Goal: Information Seeking & Learning: Learn about a topic

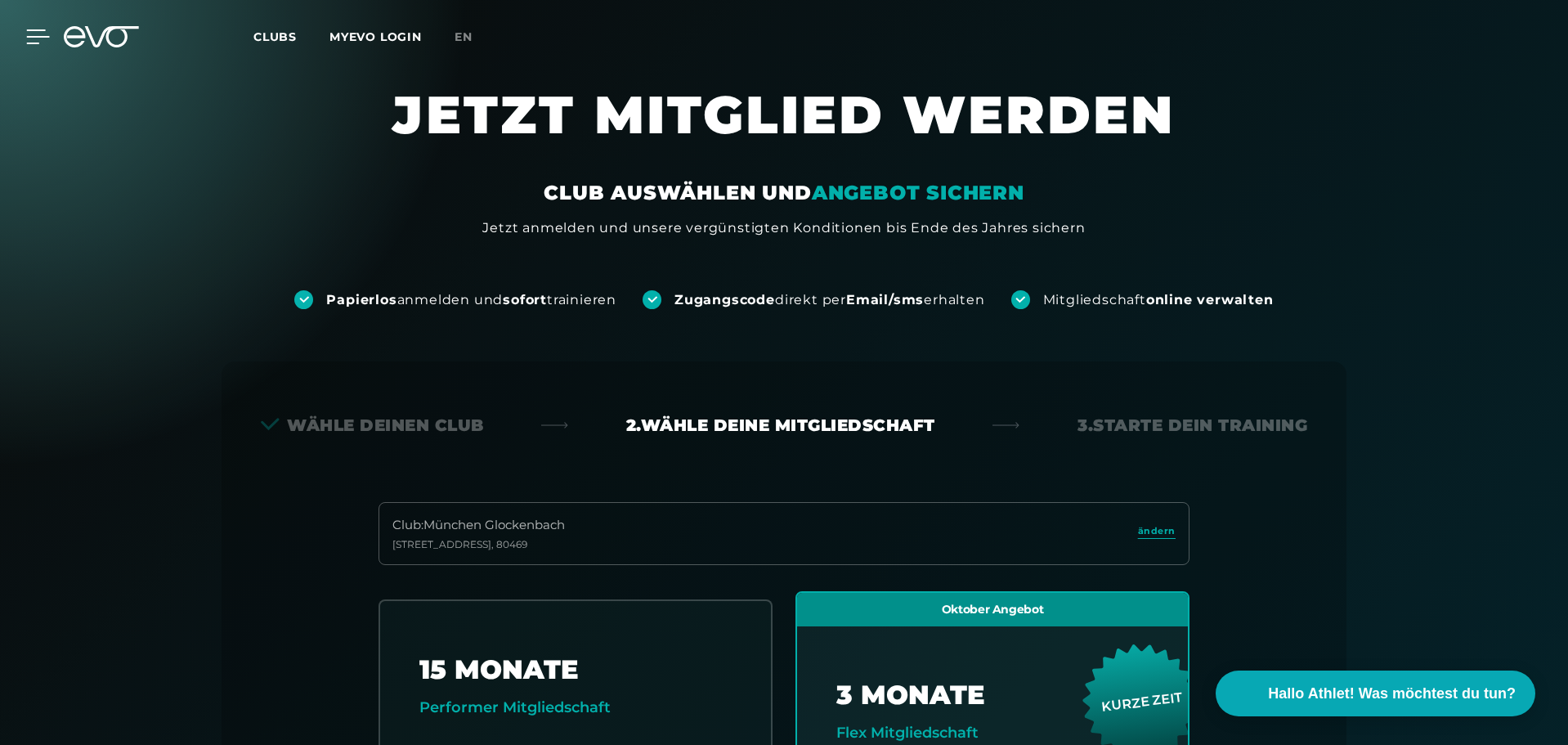
click at [32, 31] on icon at bounding box center [38, 36] width 24 height 15
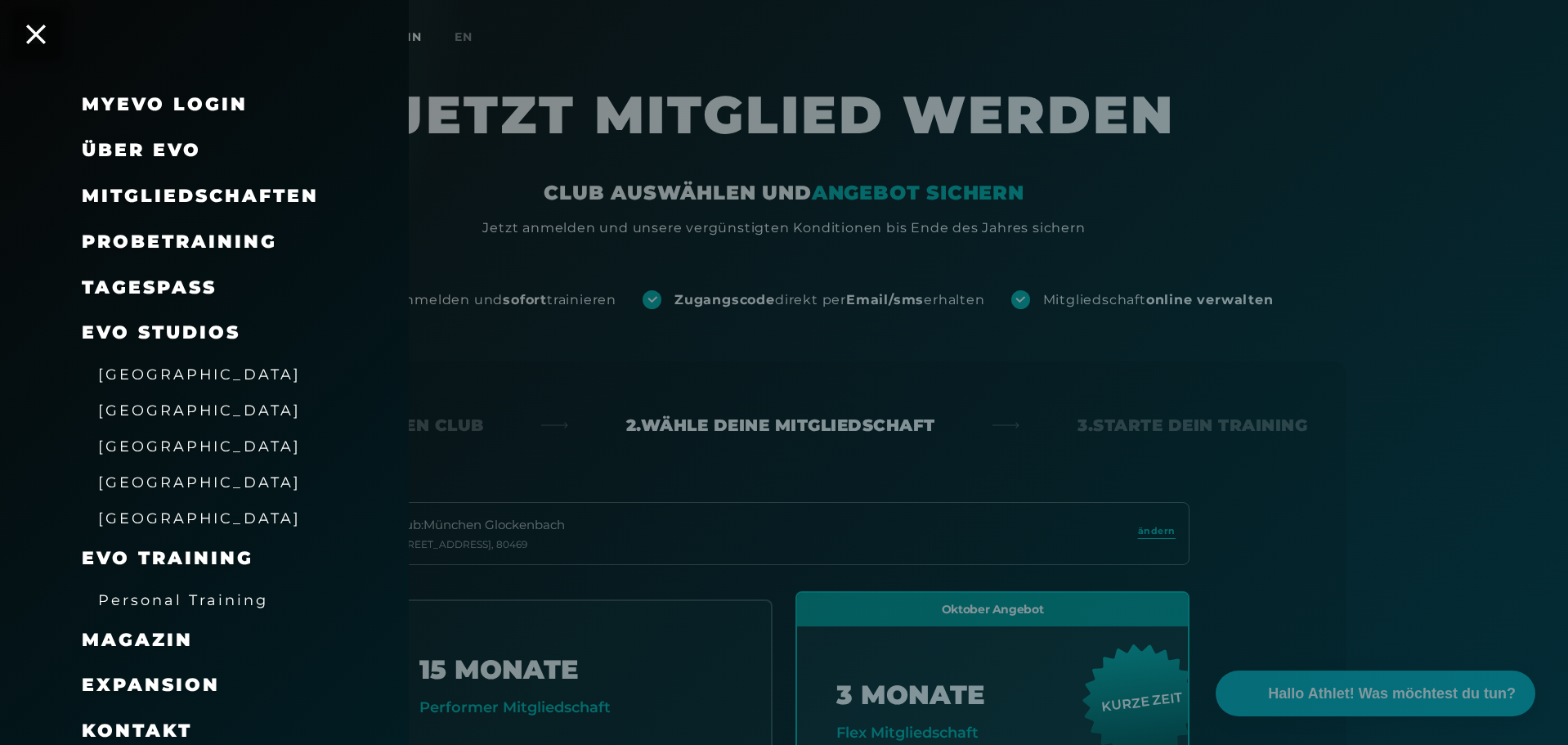
click at [474, 203] on div at bounding box center [784, 372] width 1568 height 745
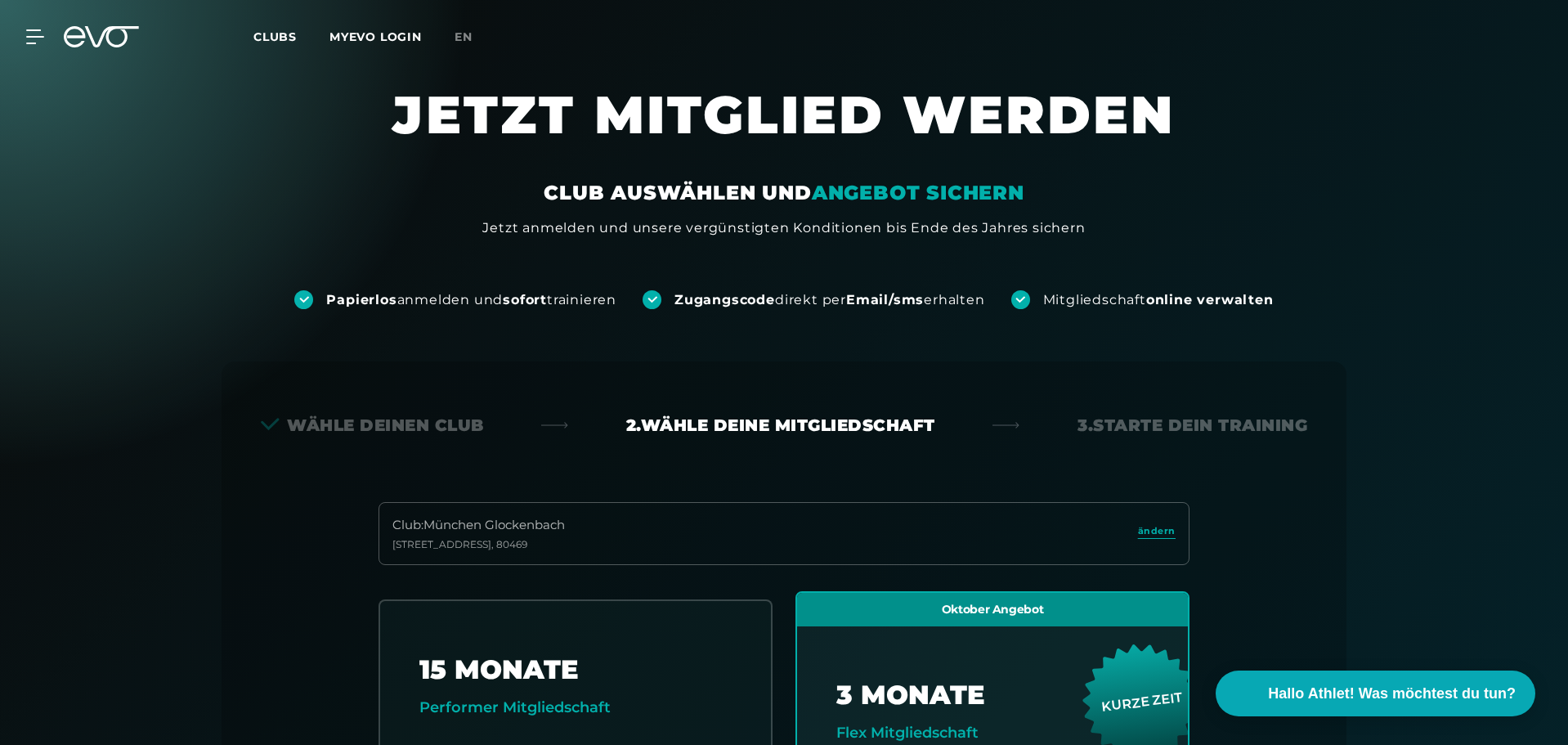
click at [269, 34] on span "Clubs" at bounding box center [276, 36] width 43 height 15
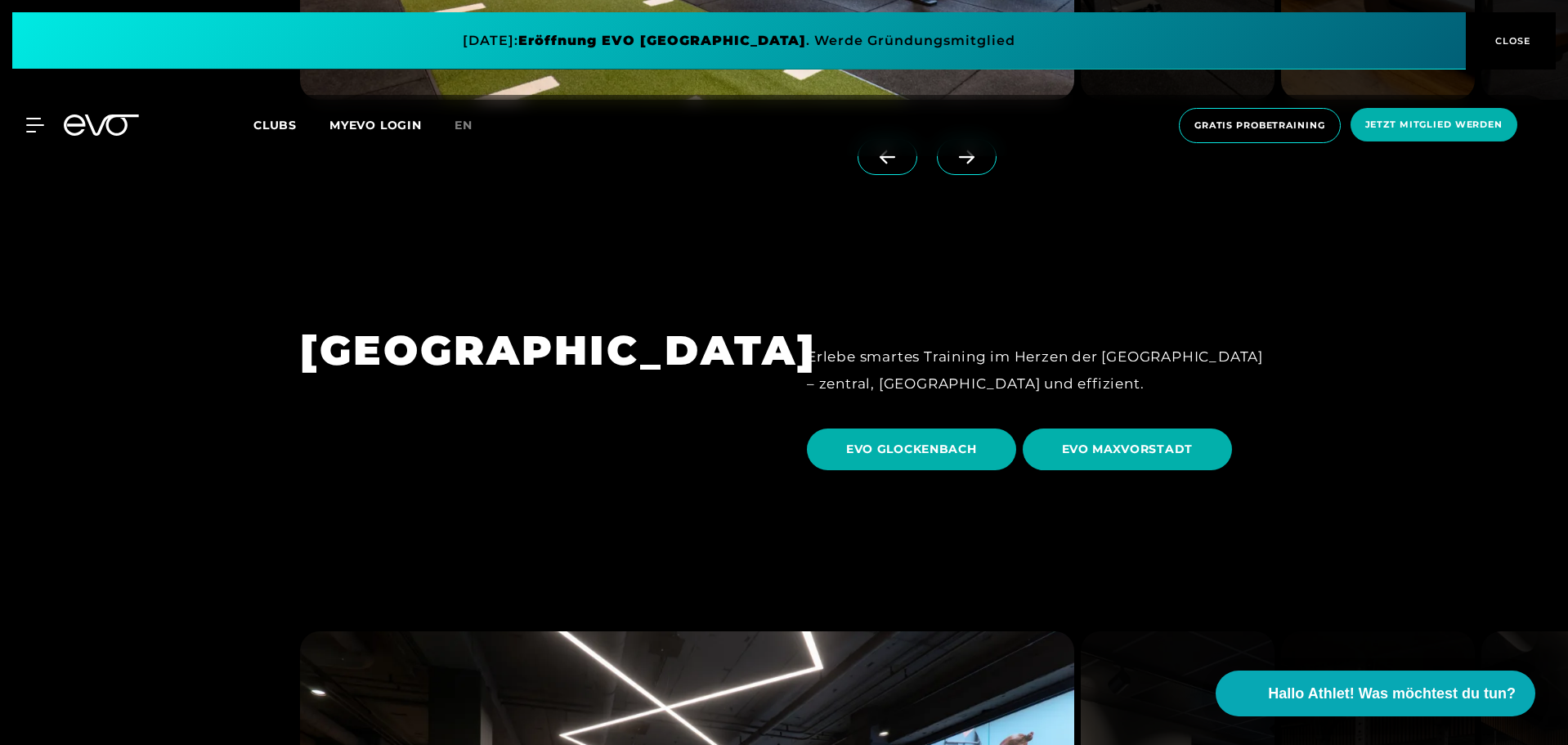
scroll to position [4905, 0]
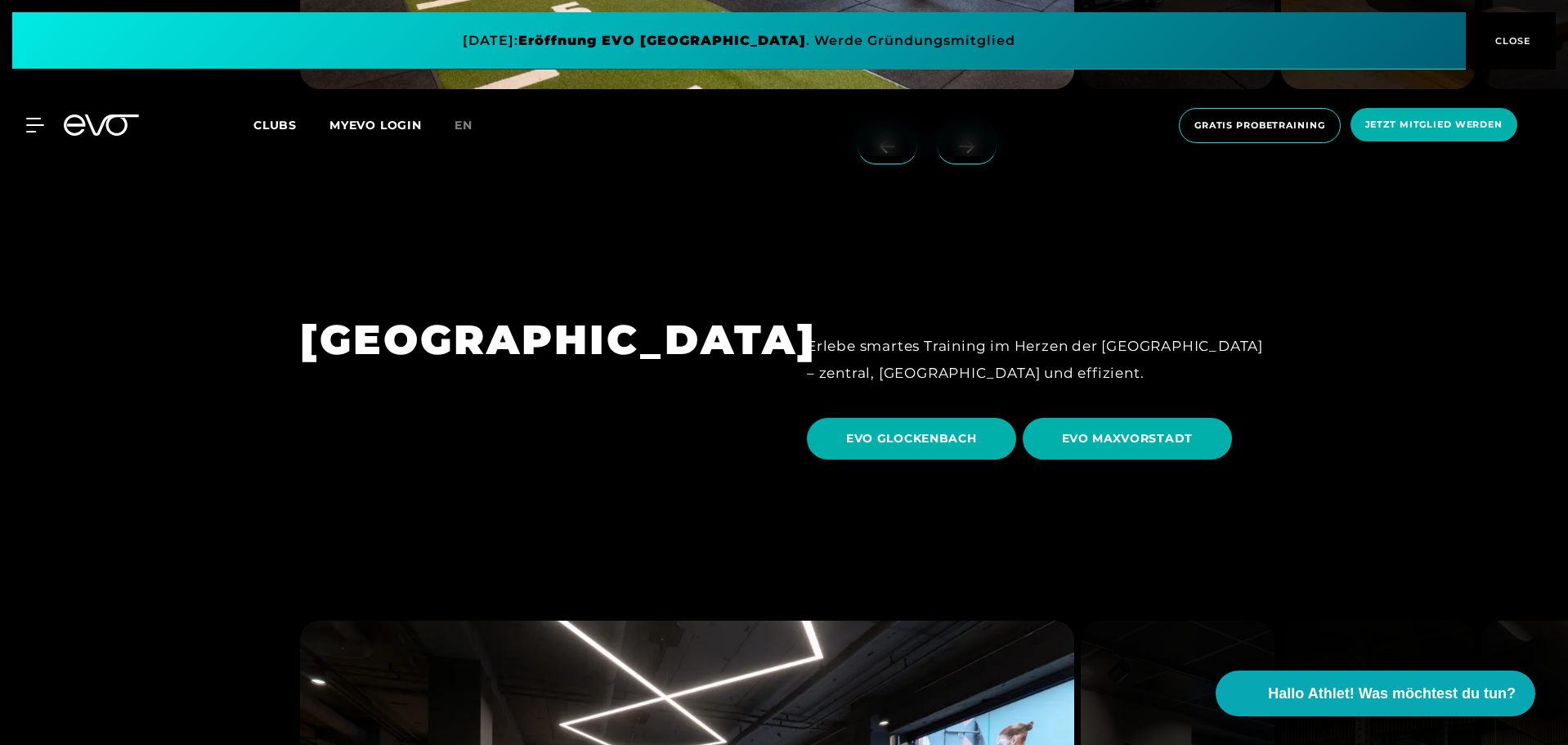
click at [1147, 430] on span "EVO MAXVORSTADT" at bounding box center [1128, 438] width 132 height 17
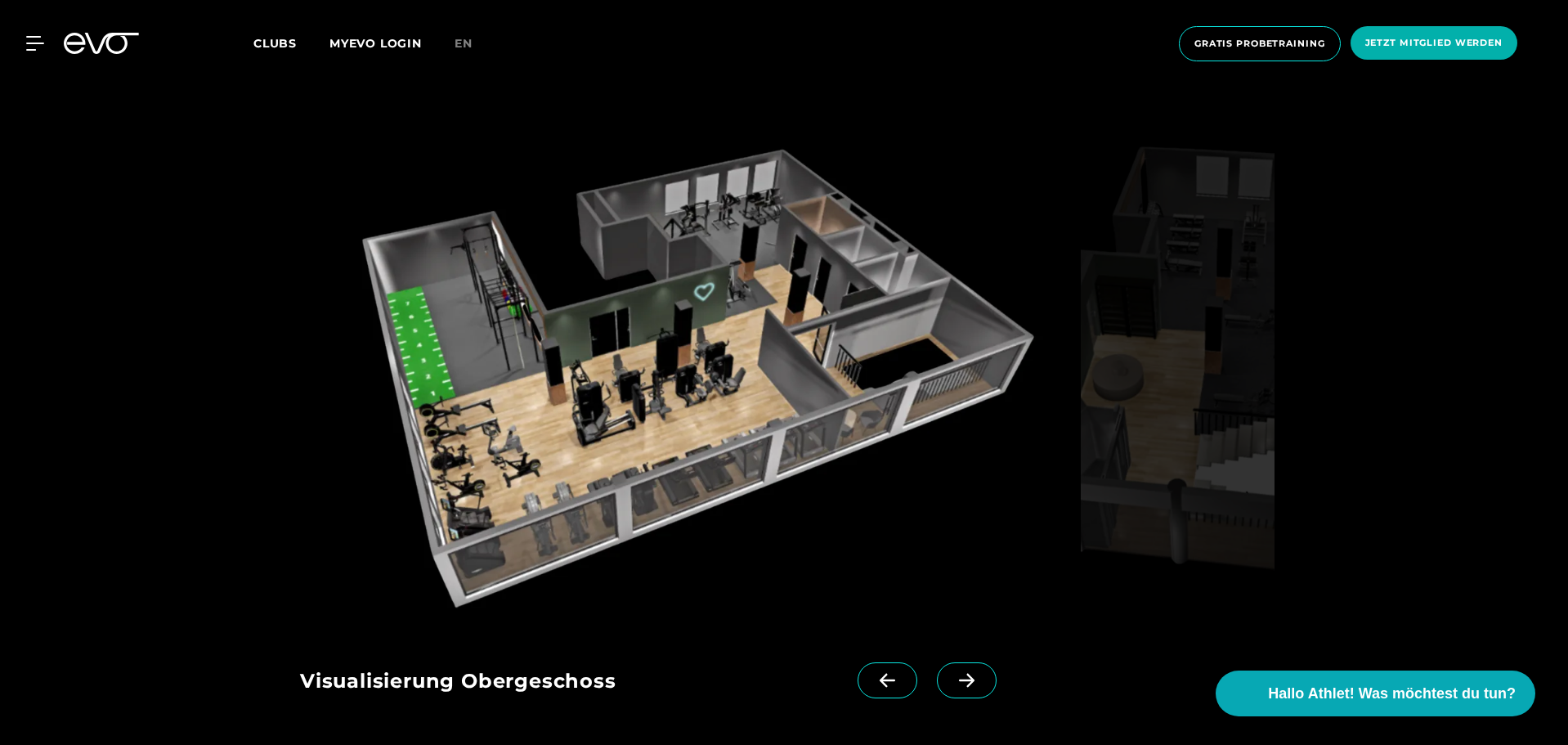
scroll to position [2371, 0]
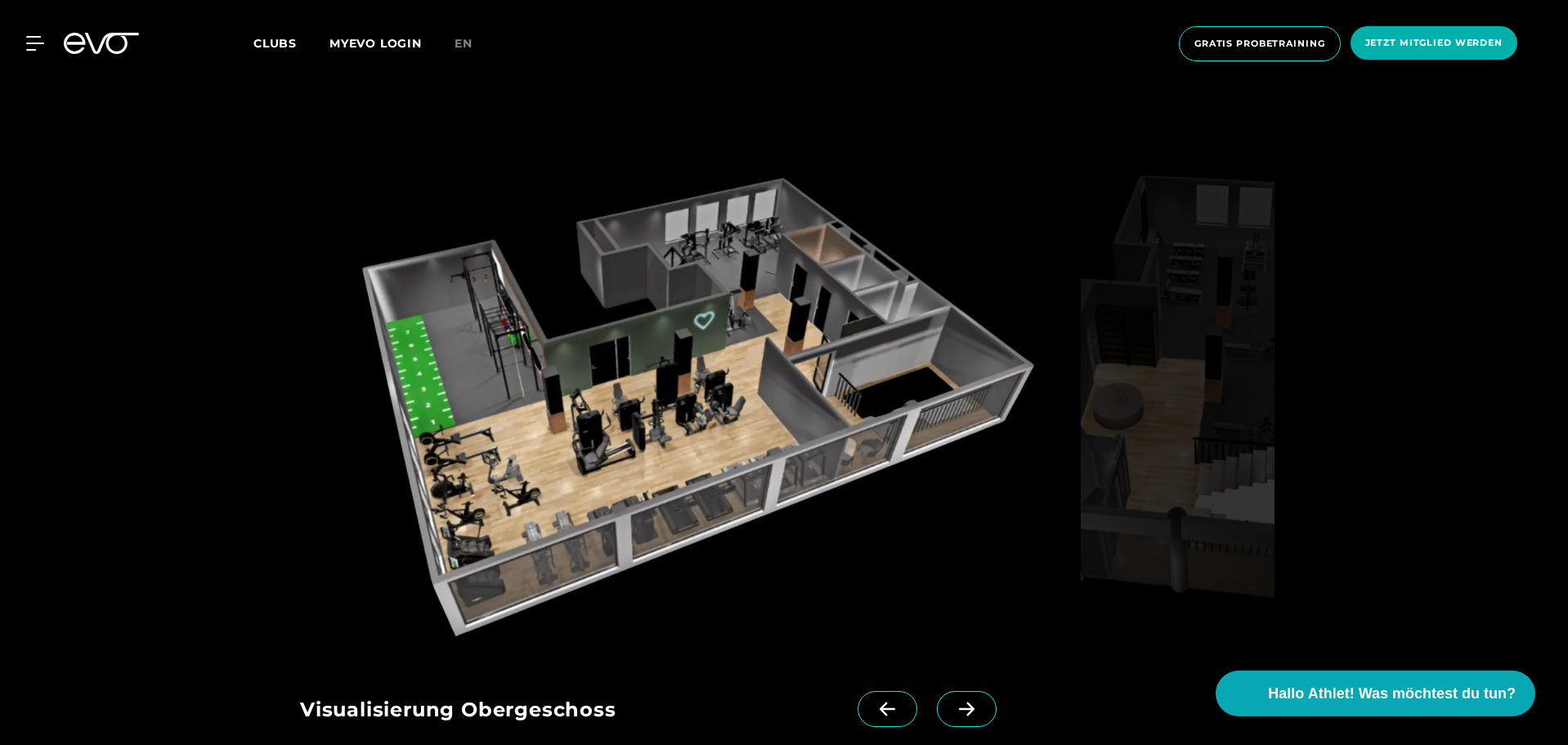
click at [959, 703] on icon at bounding box center [967, 710] width 16 height 14
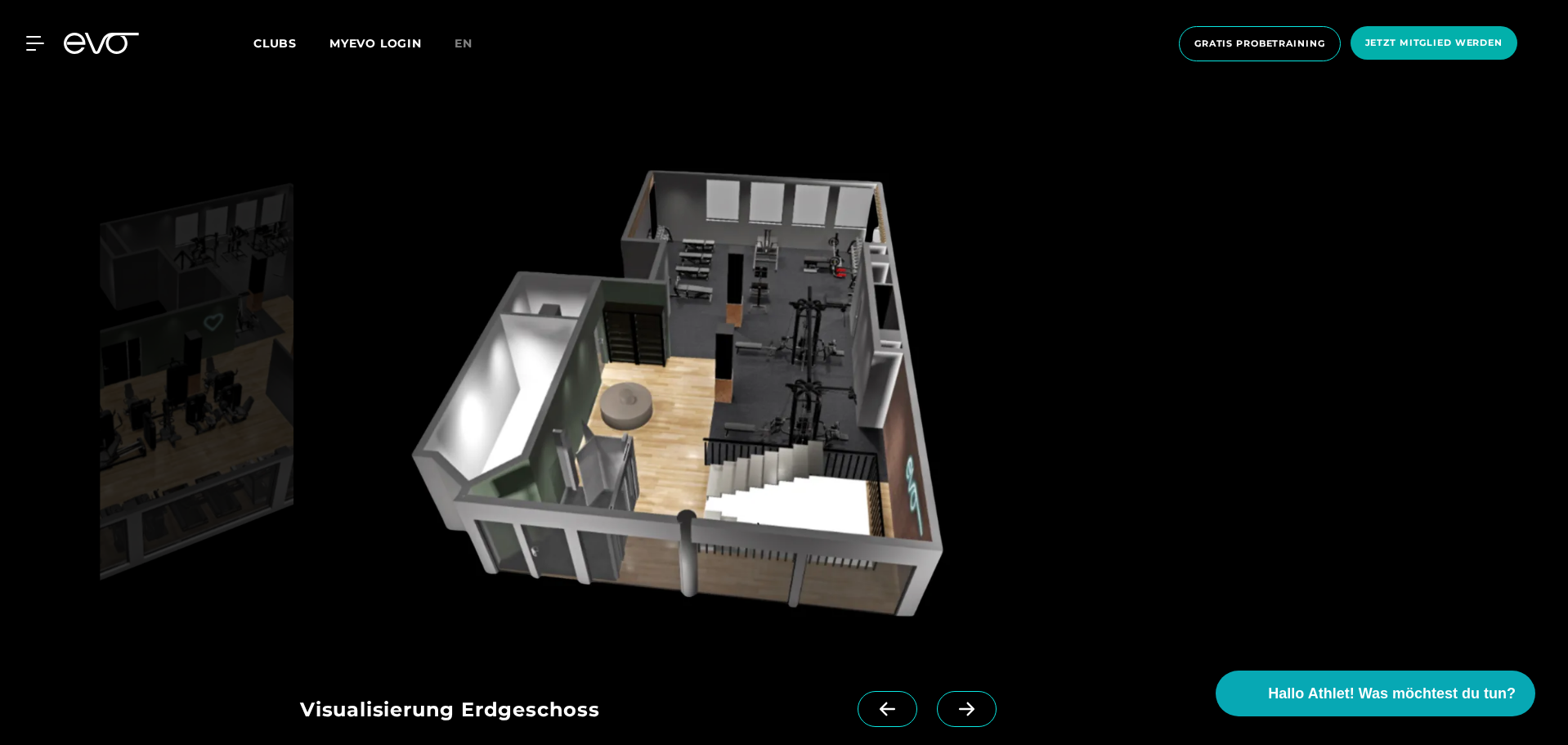
click at [953, 702] on icon at bounding box center [967, 709] width 29 height 15
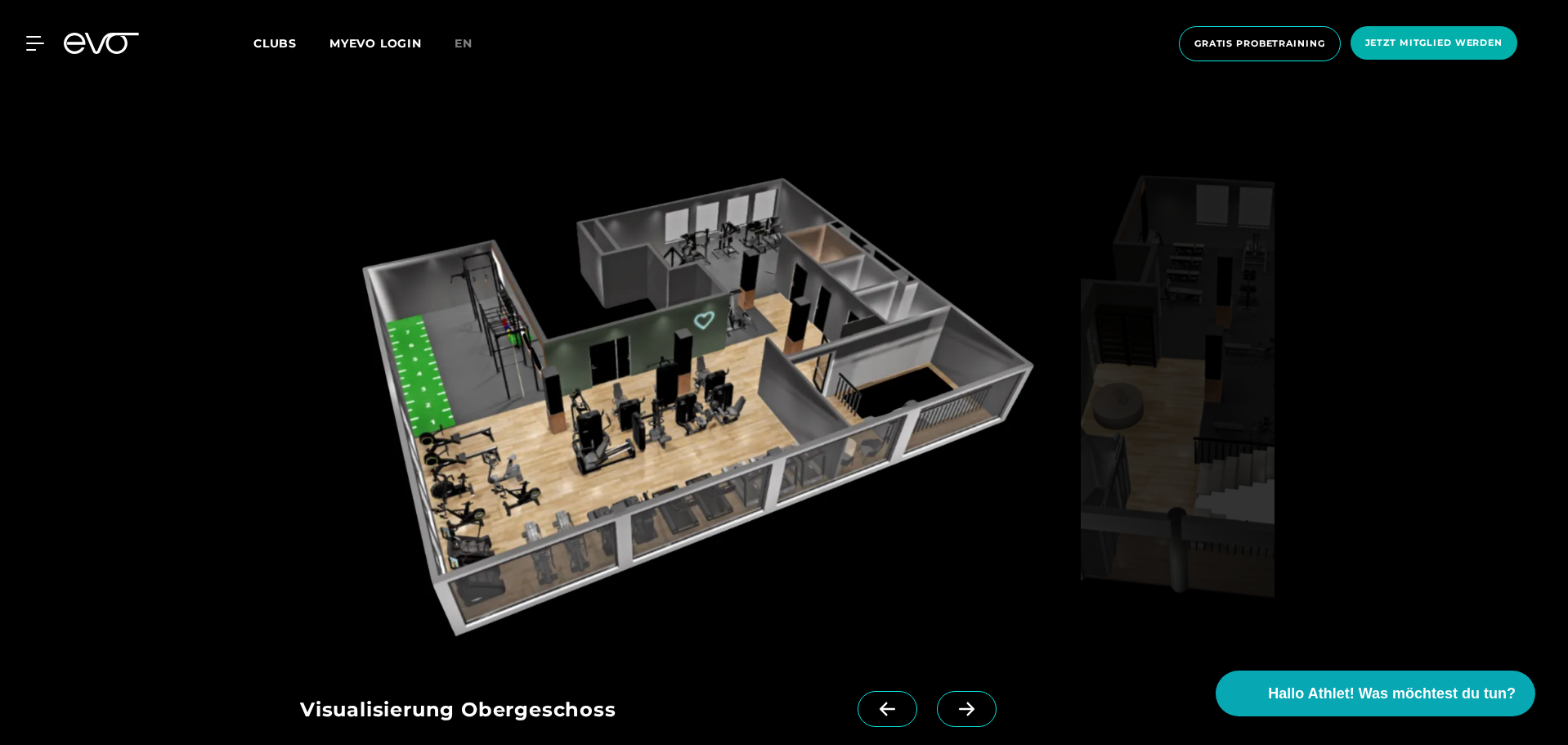
click at [953, 702] on icon at bounding box center [967, 709] width 29 height 15
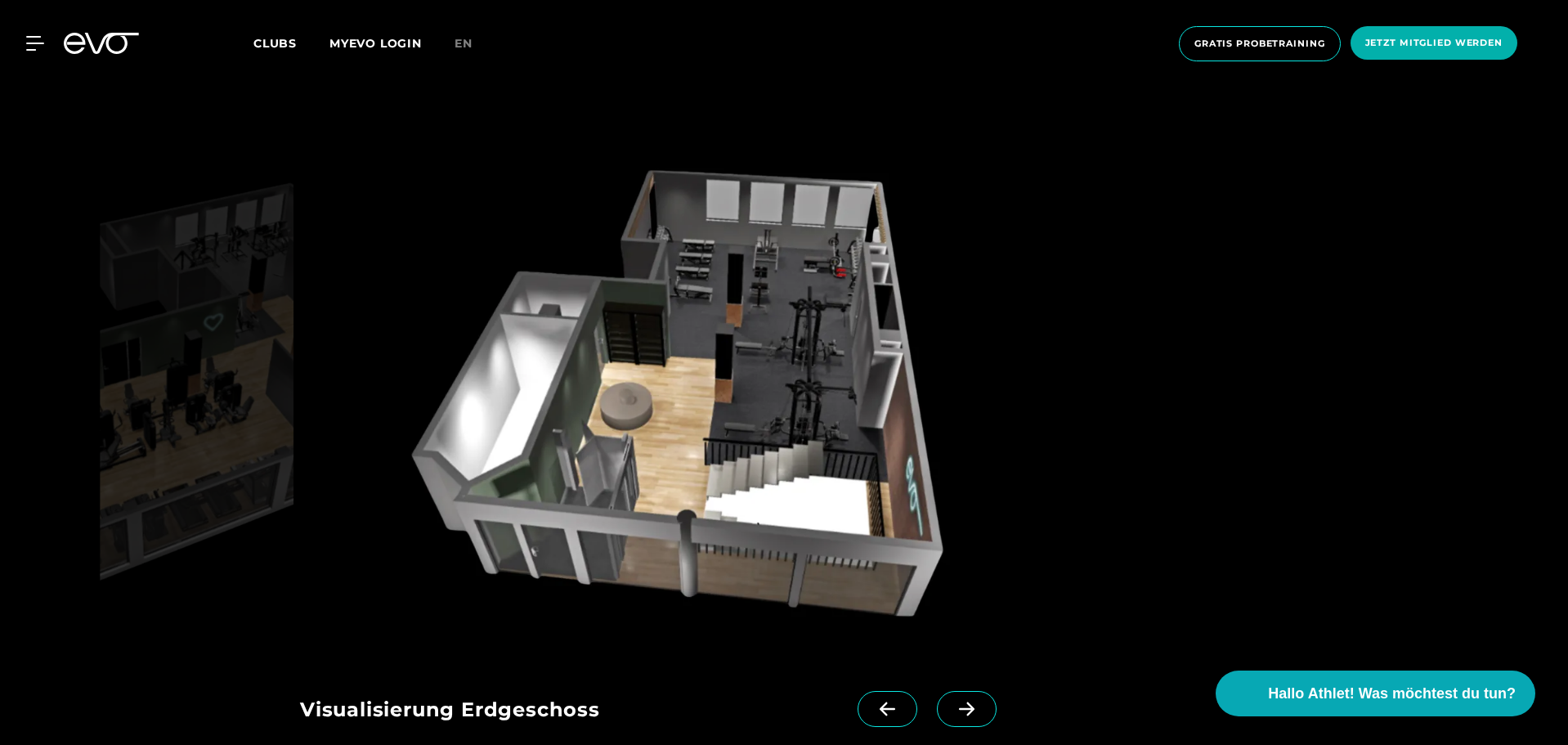
click at [873, 702] on icon at bounding box center [887, 709] width 29 height 15
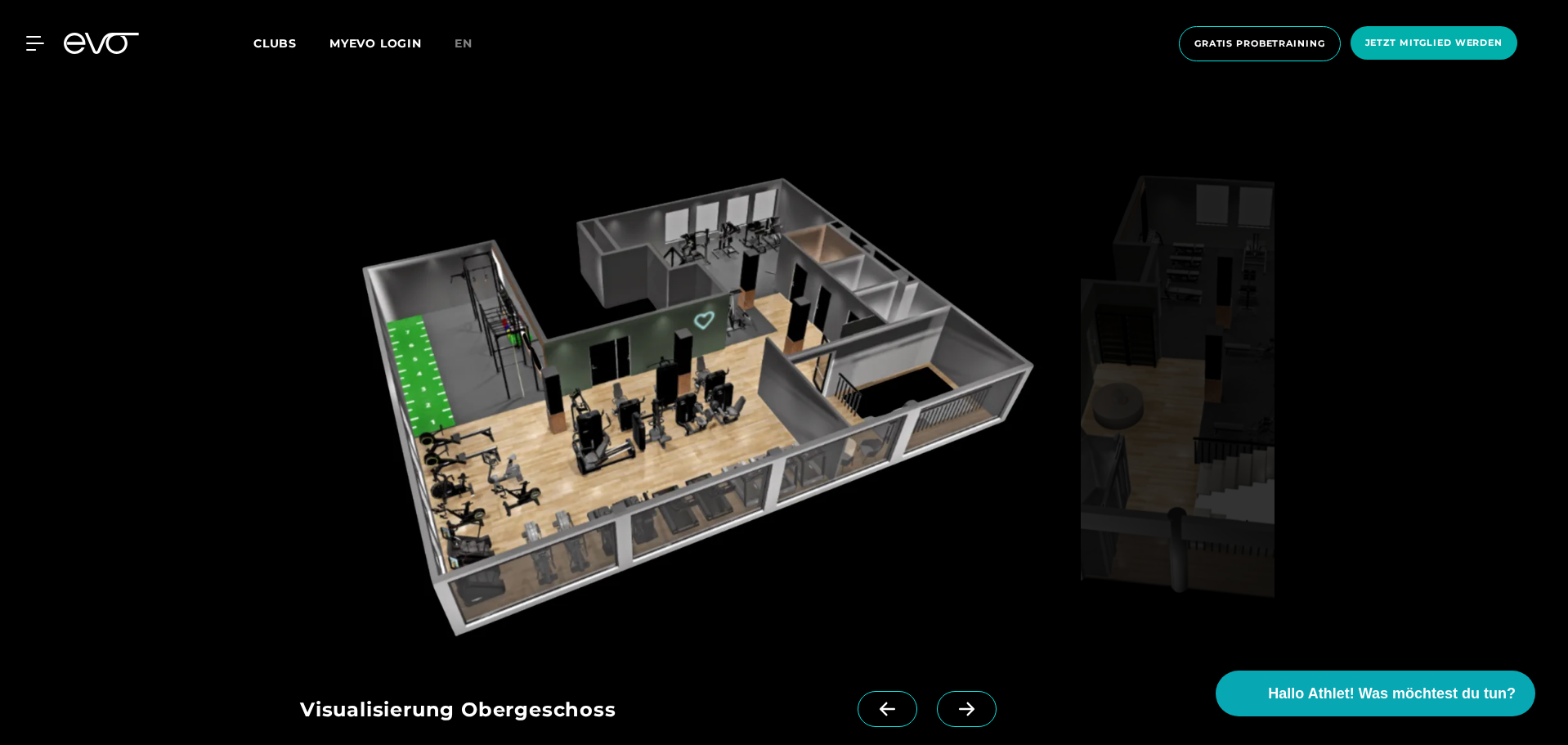
click at [953, 702] on icon at bounding box center [967, 709] width 29 height 15
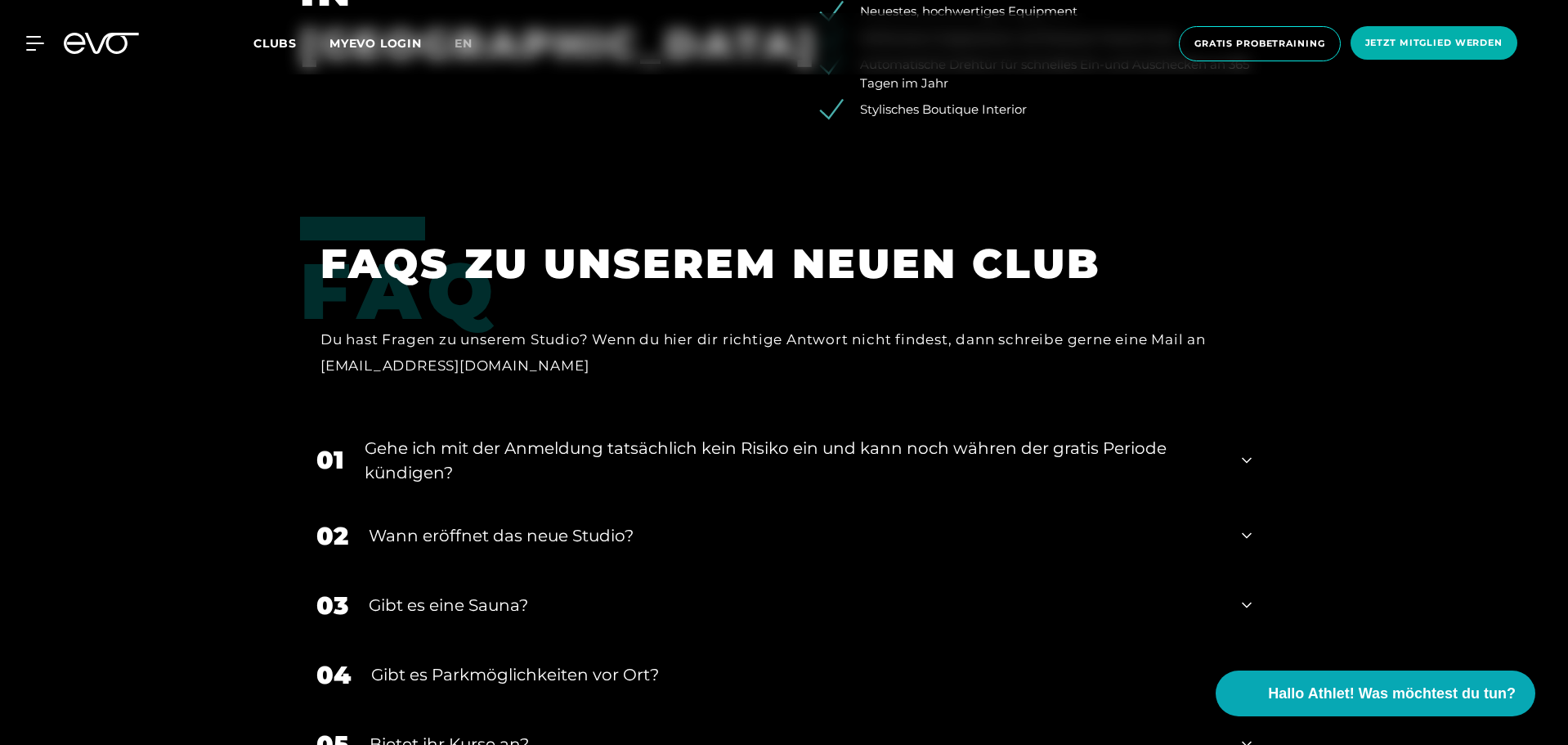
scroll to position [3352, 0]
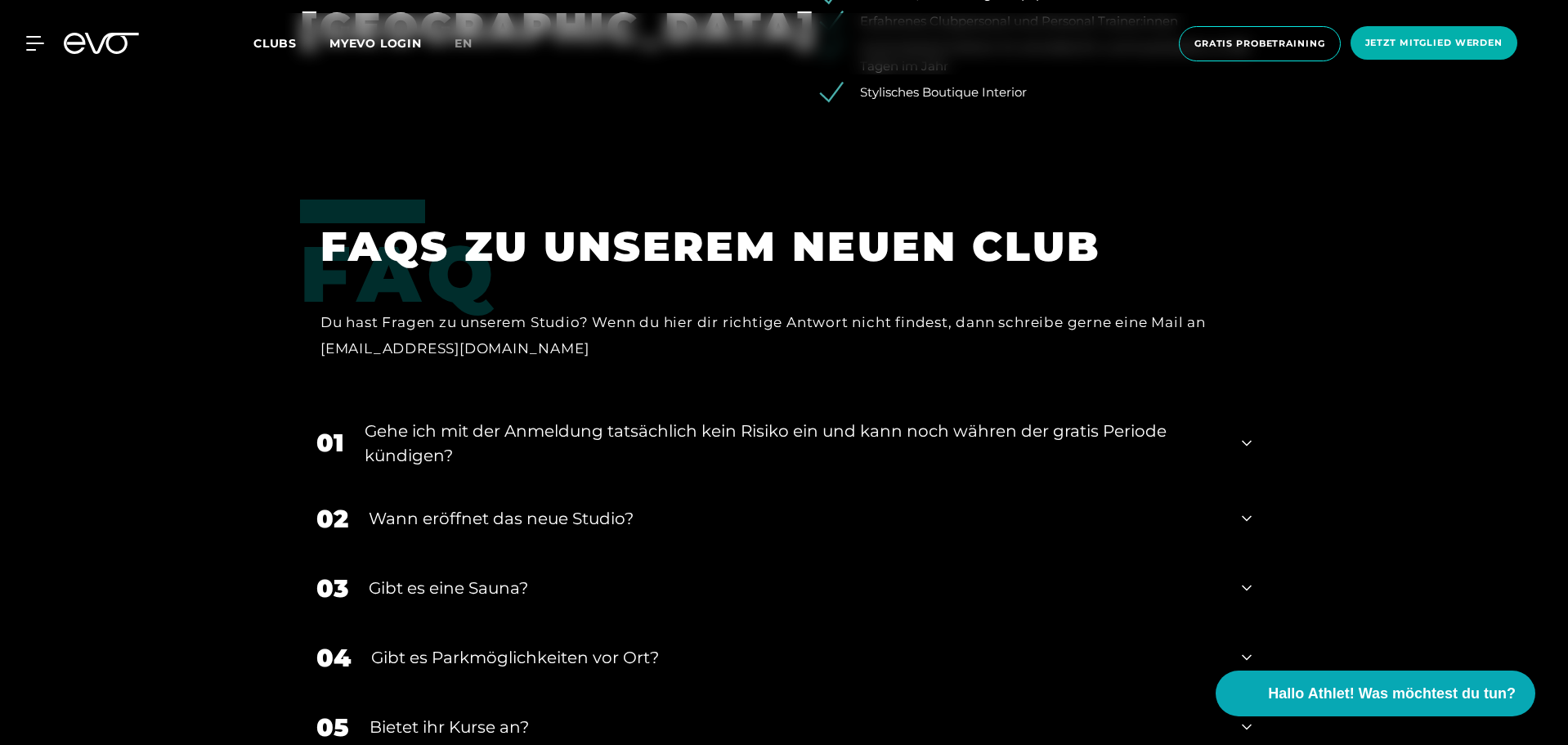
click at [610, 576] on div "Gibt es eine Sauna?" at bounding box center [795, 588] width 852 height 25
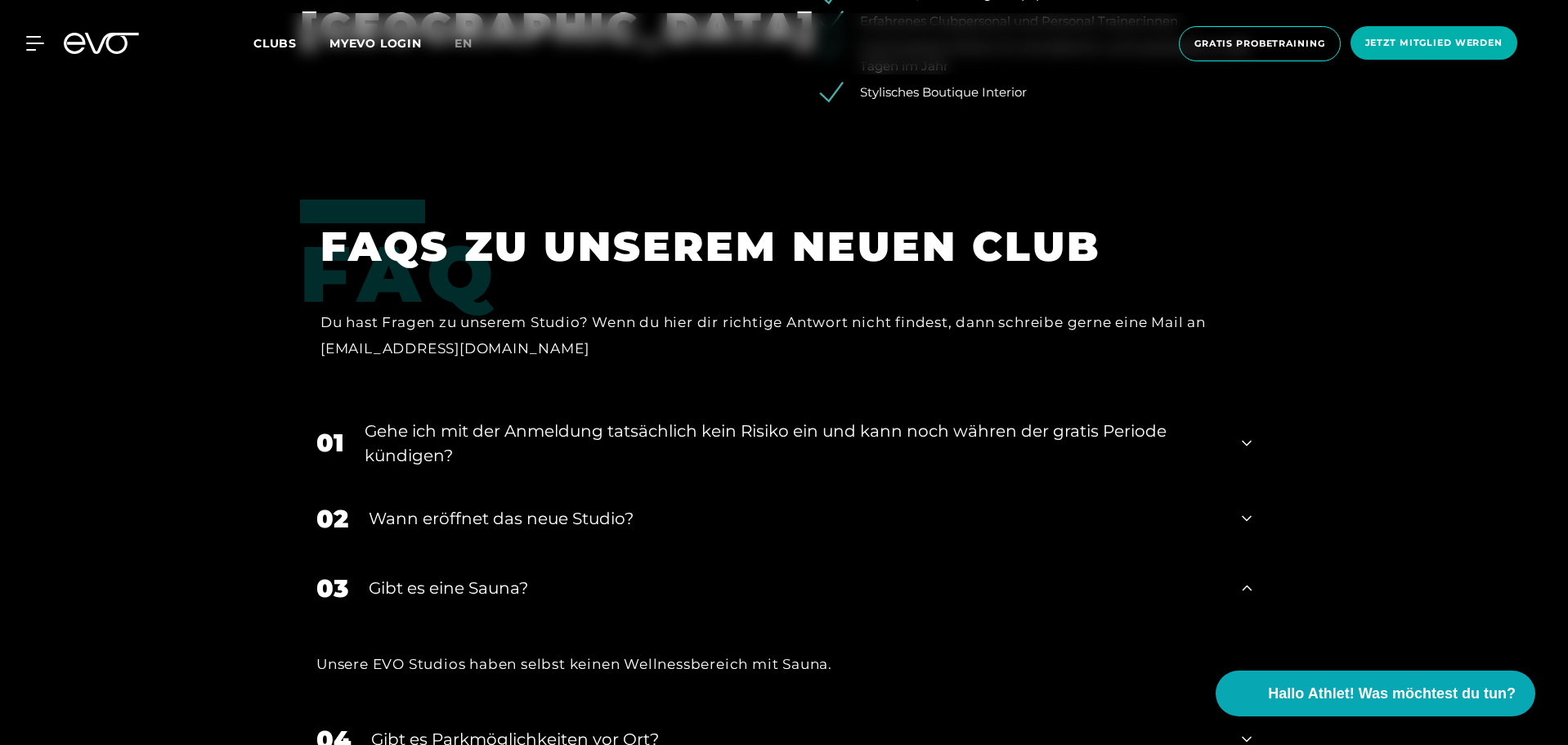
click at [610, 576] on div "Gibt es eine Sauna?" at bounding box center [795, 588] width 852 height 25
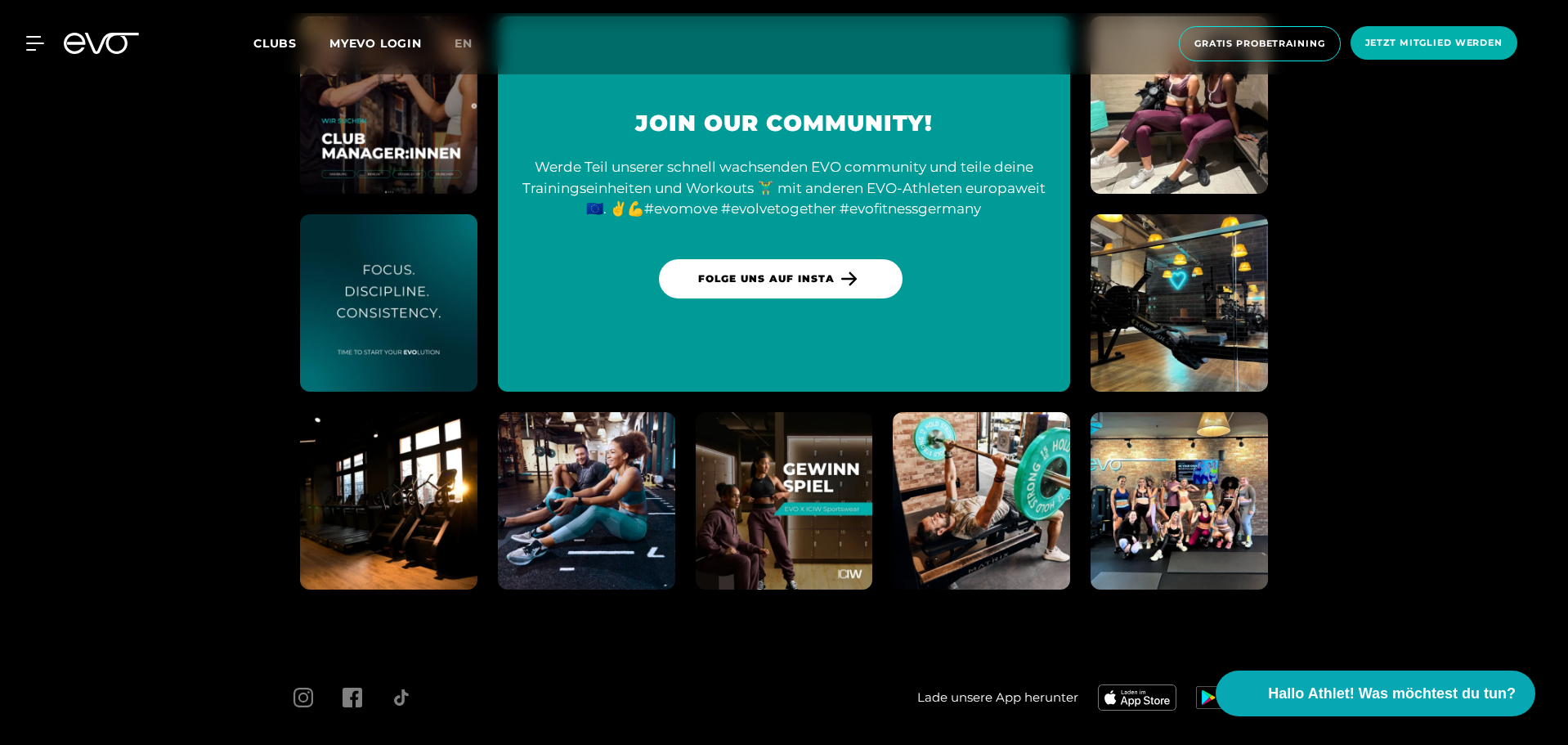
scroll to position [4592, 0]
